Goal: Task Accomplishment & Management: Complete application form

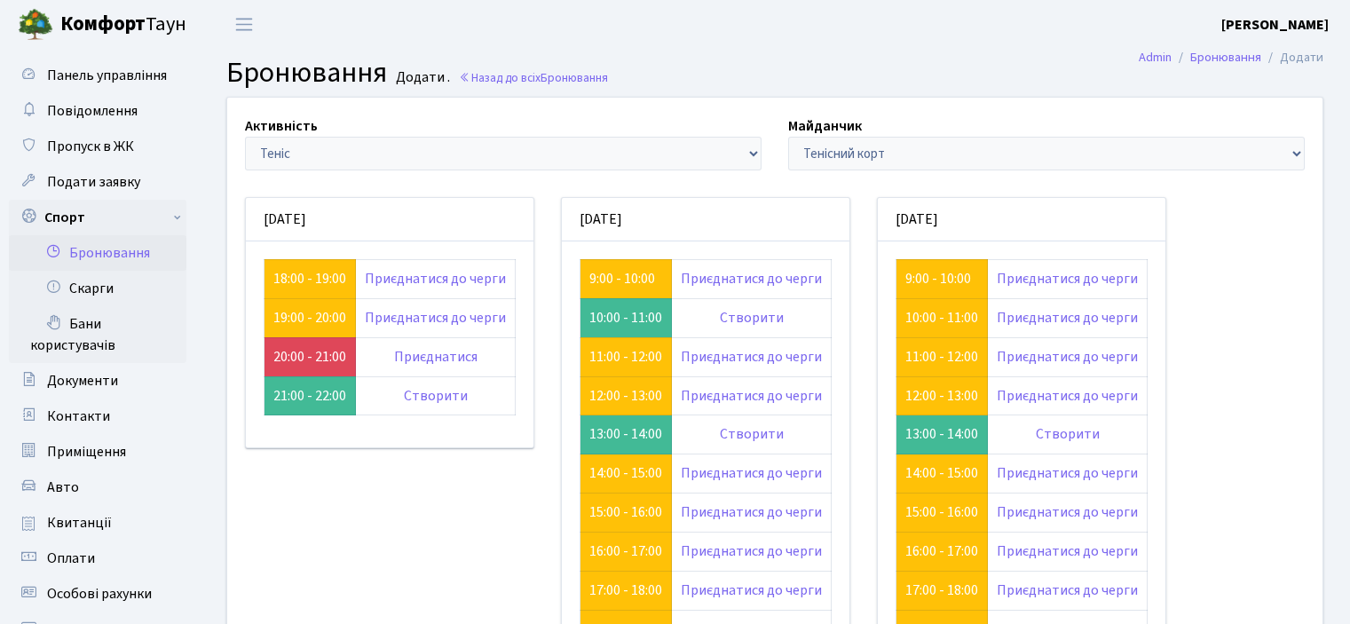
scroll to position [178, 0]
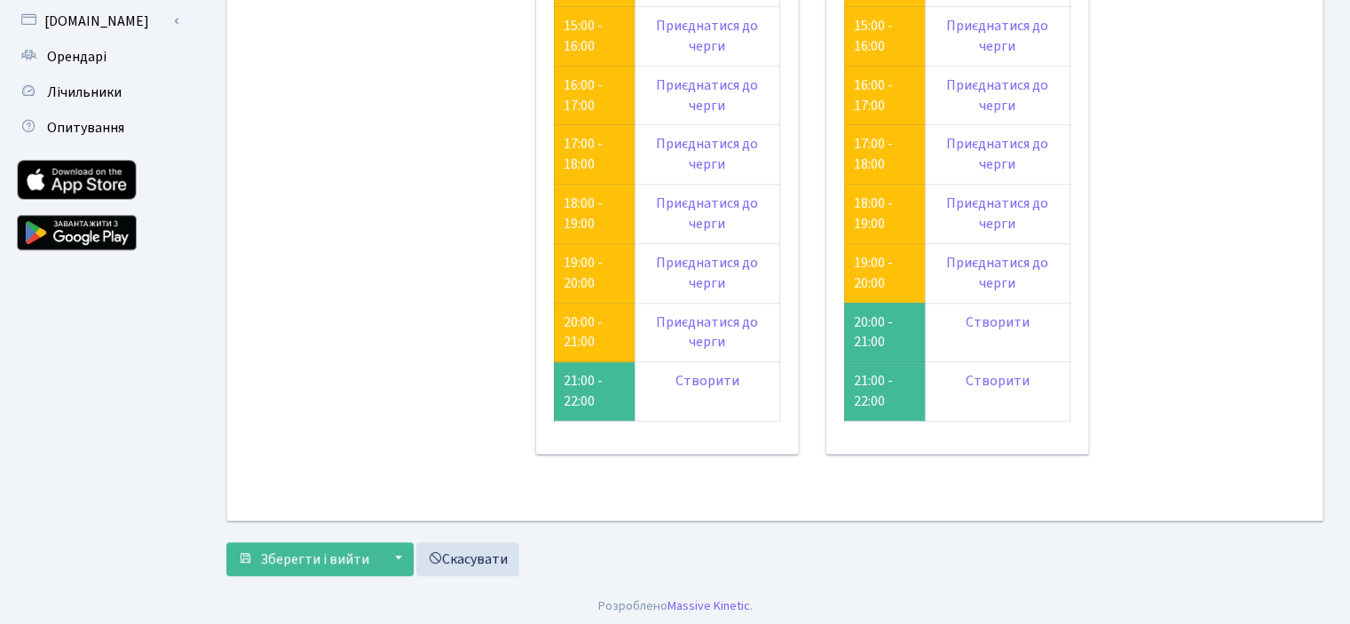
scroll to position [164, 0]
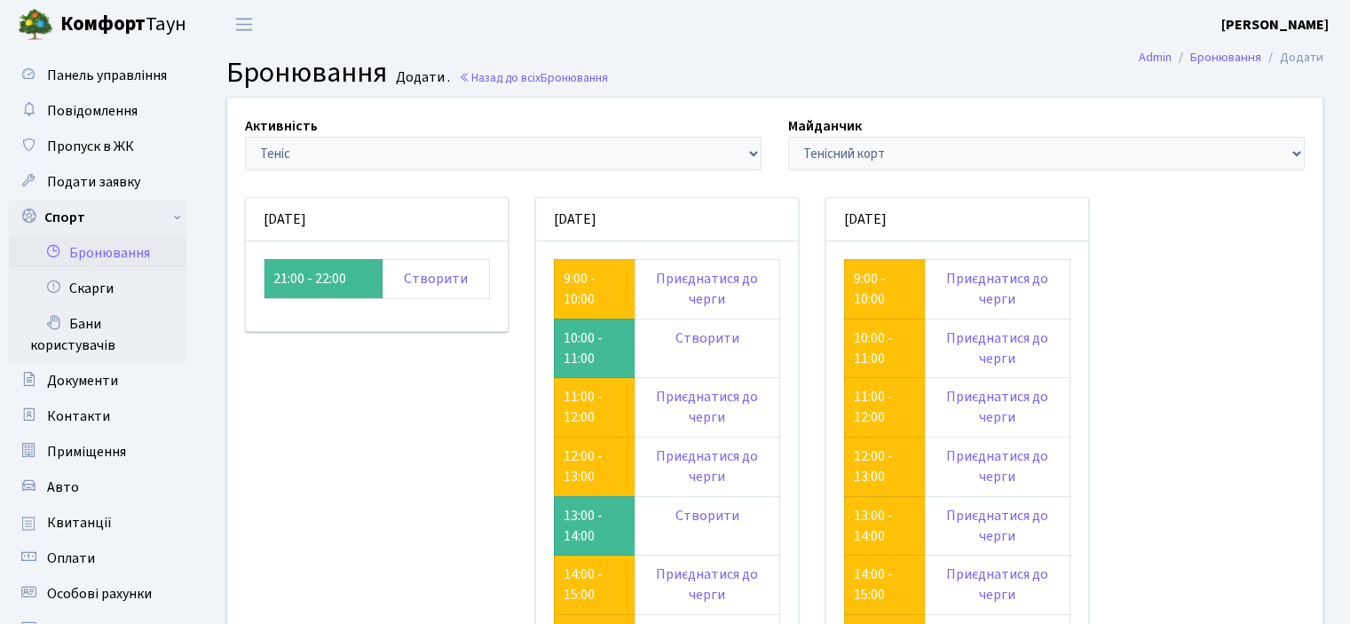
scroll to position [164, 0]
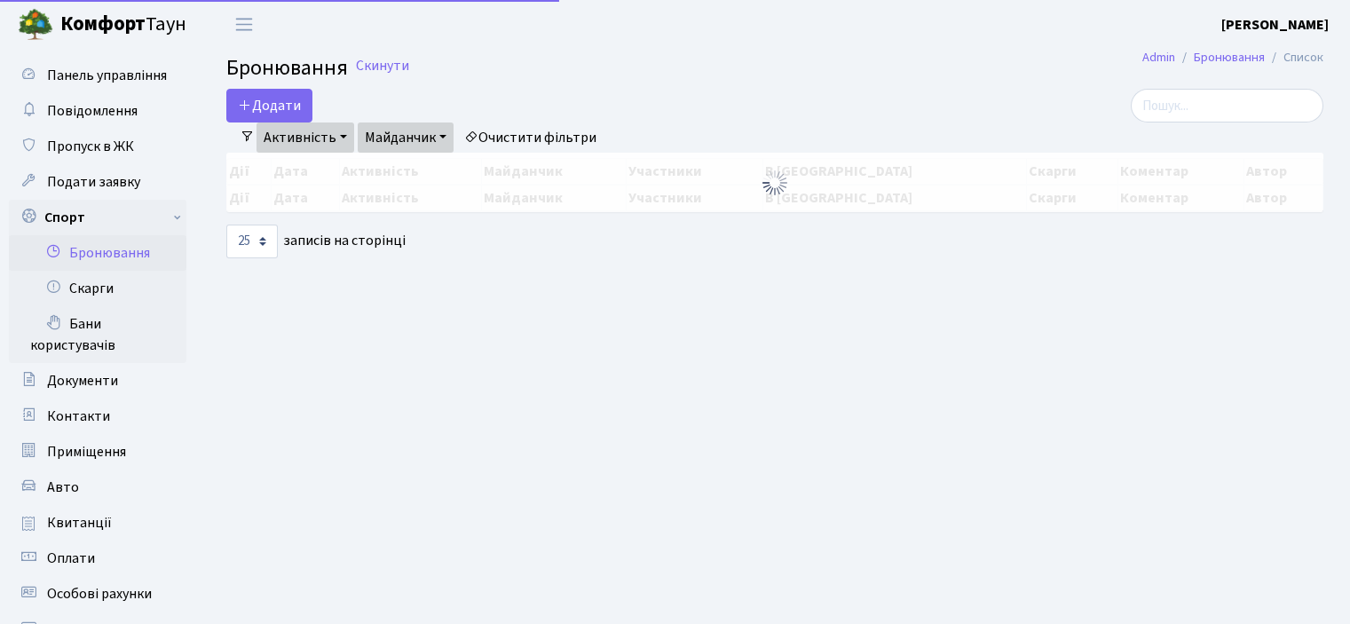
select select "25"
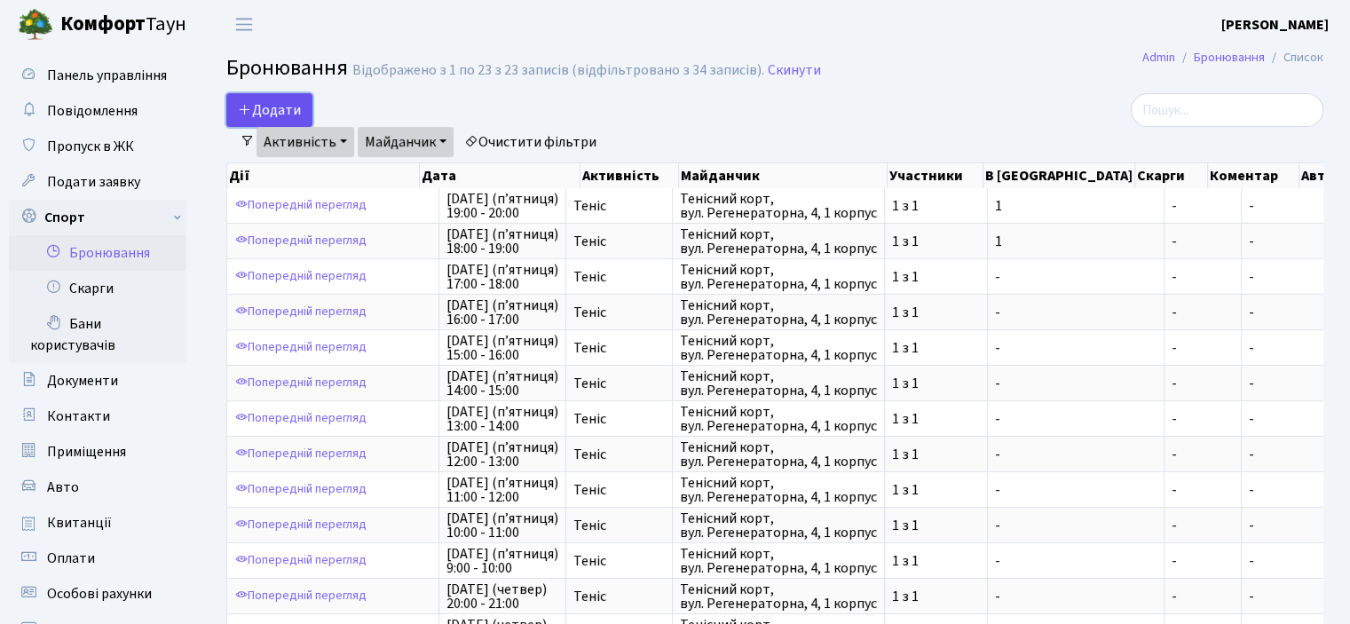
click at [263, 105] on button "Додати" at bounding box center [269, 110] width 86 height 34
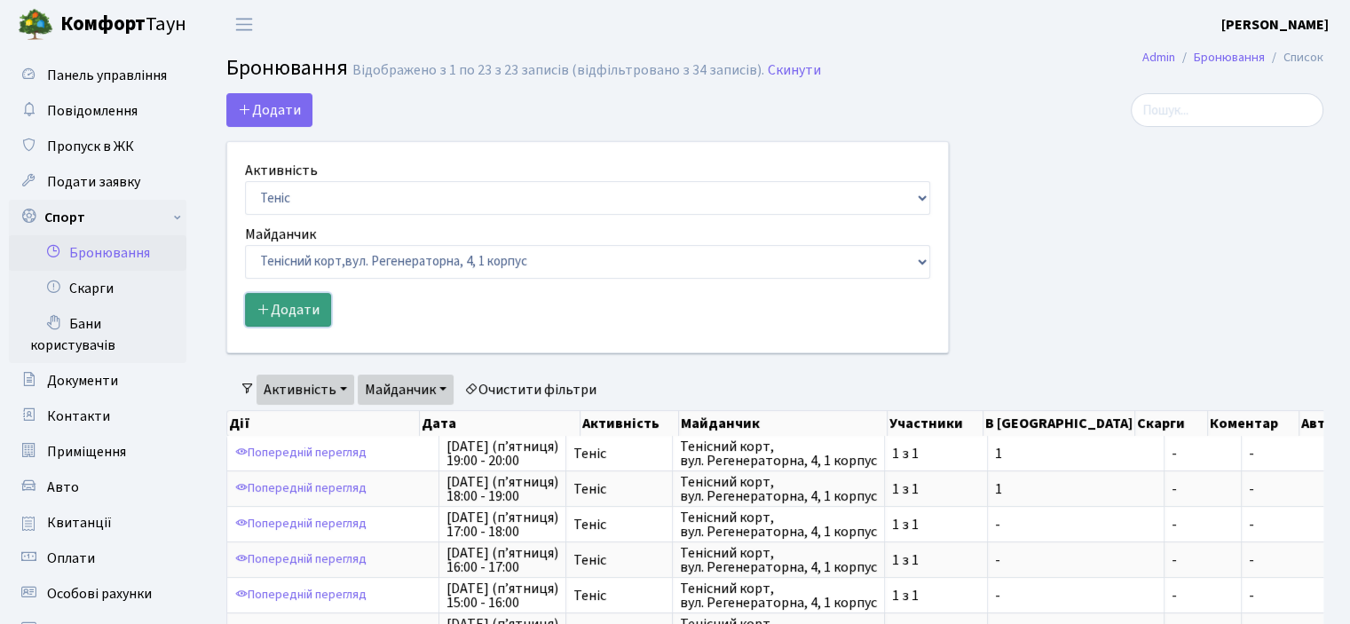
click at [300, 315] on button "Додати" at bounding box center [288, 310] width 86 height 34
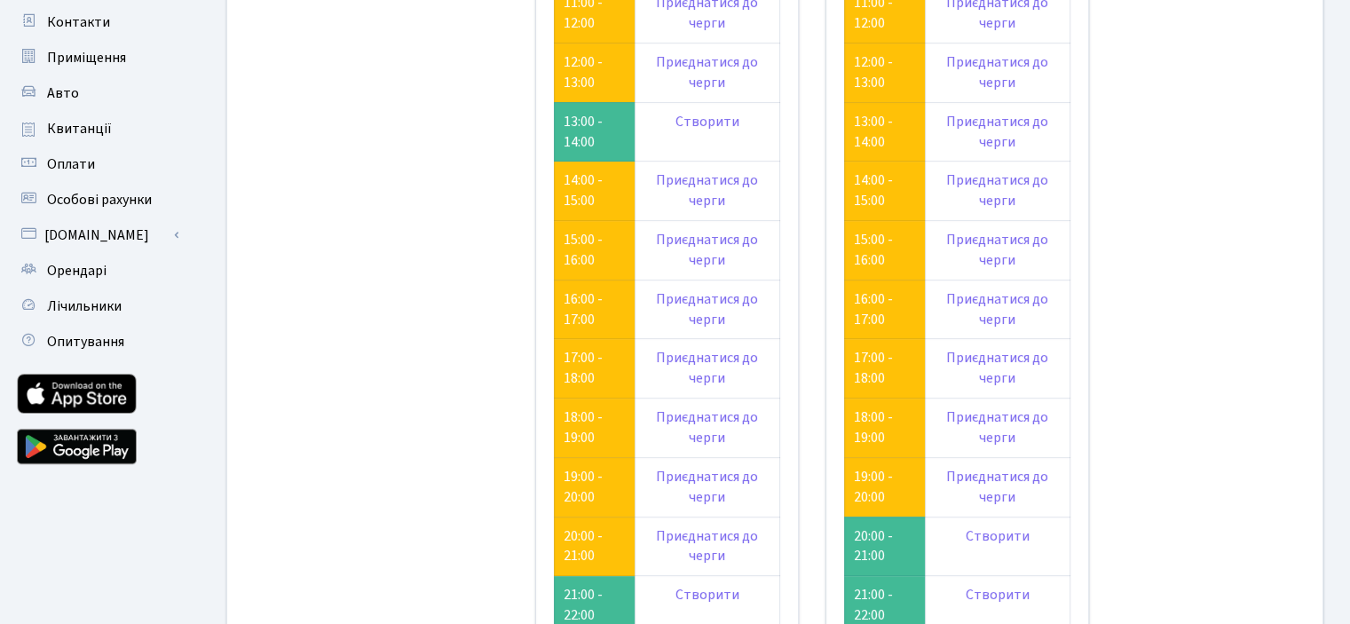
scroll to position [266, 0]
